Goal: Find specific page/section: Find specific page/section

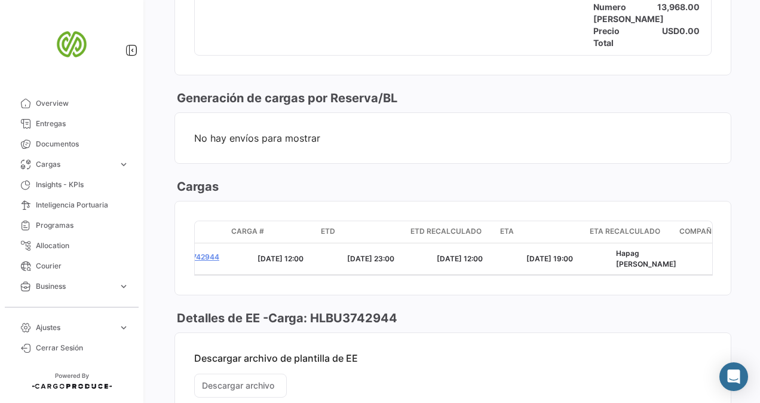
scroll to position [0, 180]
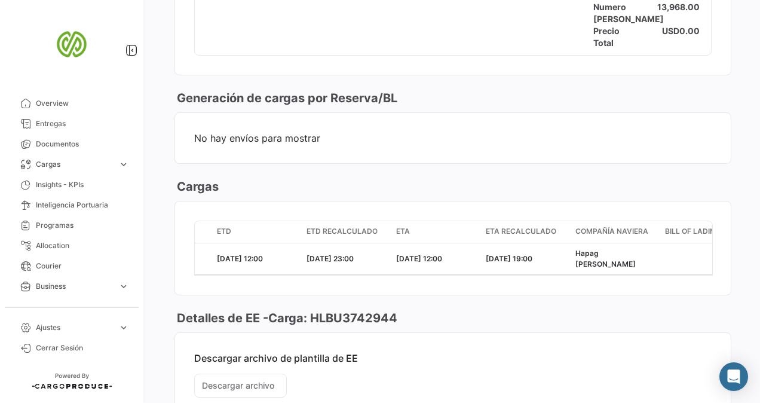
click at [521, 361] on mat-card-content "Descargar archivo de plantilla de EE Descargar archivo Adjuntar archivo de plan…" at bounding box center [452, 404] width 555 height 143
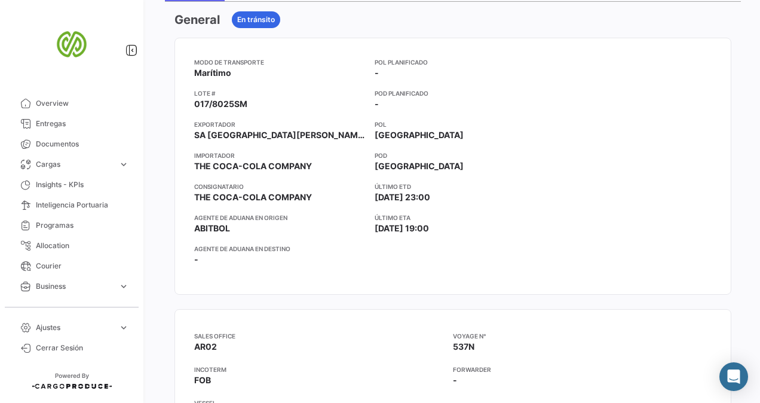
scroll to position [0, 0]
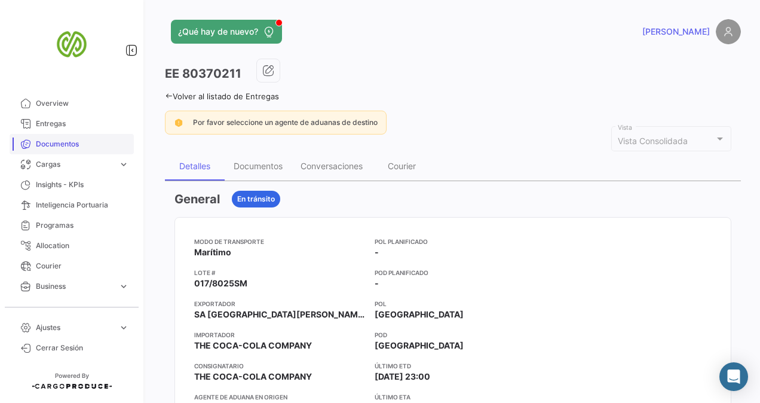
click at [55, 142] on span "Documentos" at bounding box center [82, 144] width 93 height 11
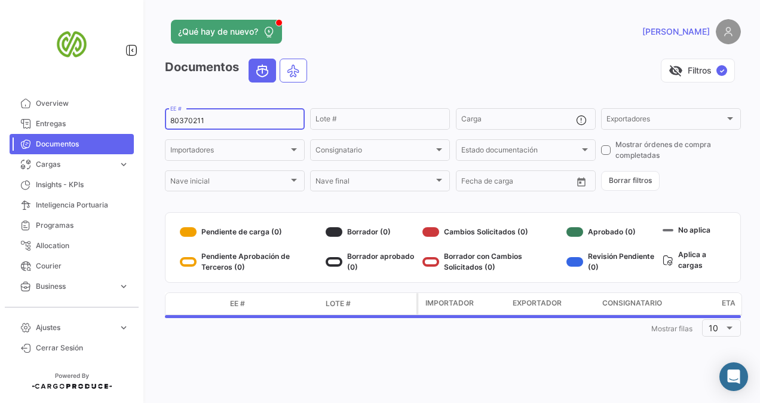
drag, startPoint x: 213, startPoint y: 121, endPoint x: 151, endPoint y: 122, distance: 62.1
click at [151, 122] on div "¿Qué hay de nuevo? [PERSON_NAME] Documentos visibility_off Filtros ✓ 80370211 E…" at bounding box center [453, 201] width 614 height 403
paste input "69189"
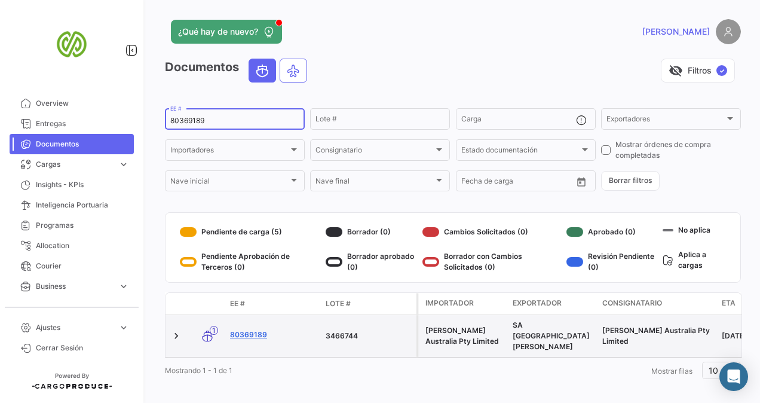
type input "80369189"
click at [251, 332] on link "80369189" at bounding box center [273, 334] width 86 height 11
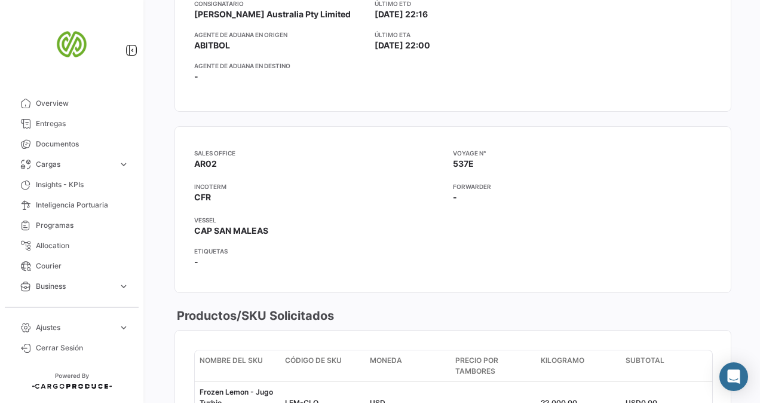
scroll to position [418, 0]
